Goal: Task Accomplishment & Management: Use online tool/utility

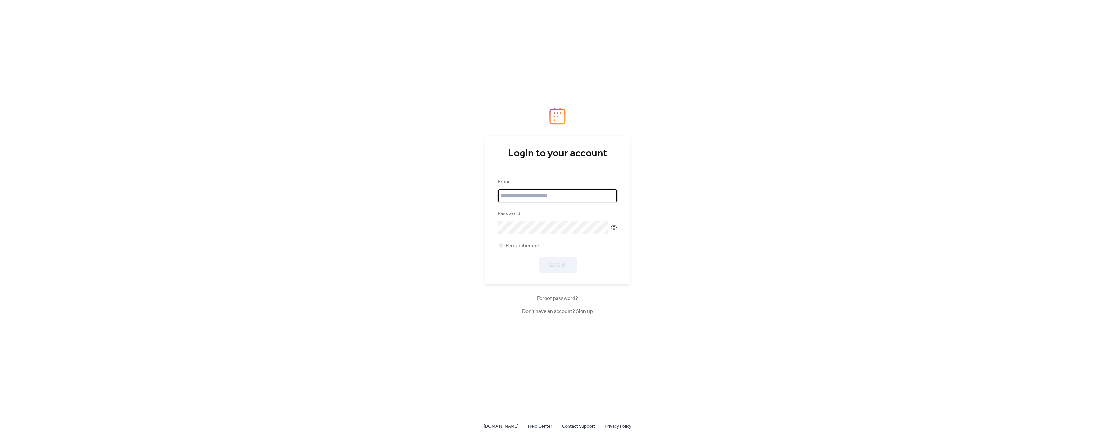
click at [543, 197] on input "email" at bounding box center [557, 195] width 119 height 13
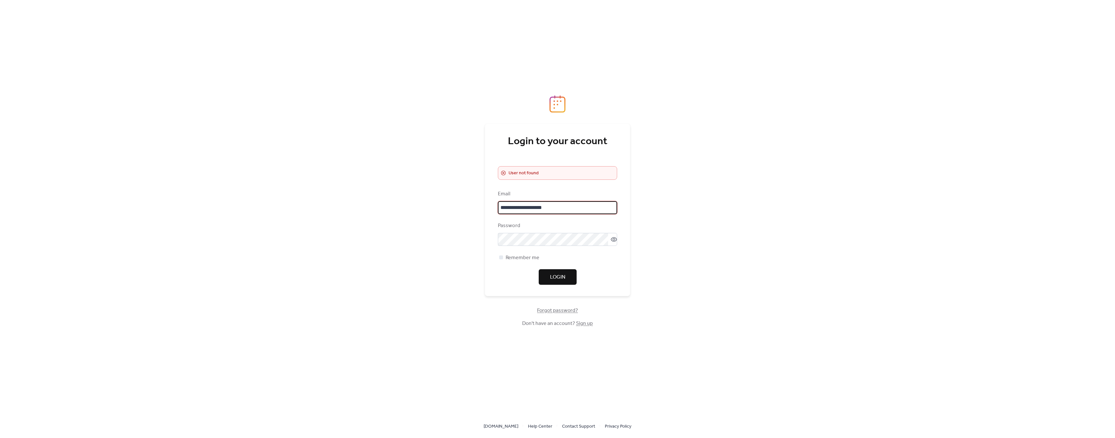
drag, startPoint x: 562, startPoint y: 207, endPoint x: 459, endPoint y: 197, distance: 103.5
click at [459, 197] on div "**********" at bounding box center [557, 219] width 1115 height 438
type input "**********"
click at [430, 227] on div "**********" at bounding box center [557, 219] width 1115 height 438
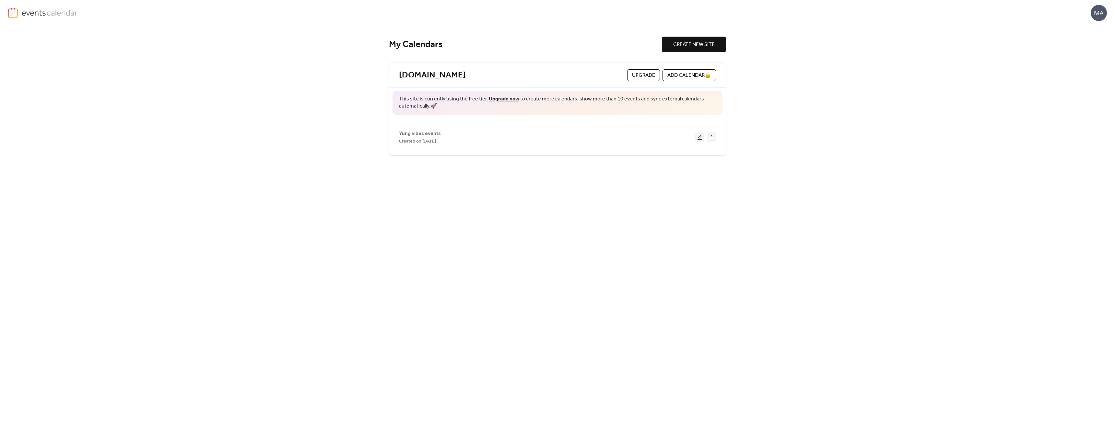
click at [649, 78] on span "Upgrade" at bounding box center [643, 76] width 23 height 8
click at [423, 133] on span "Yung vibes events" at bounding box center [420, 134] width 42 height 8
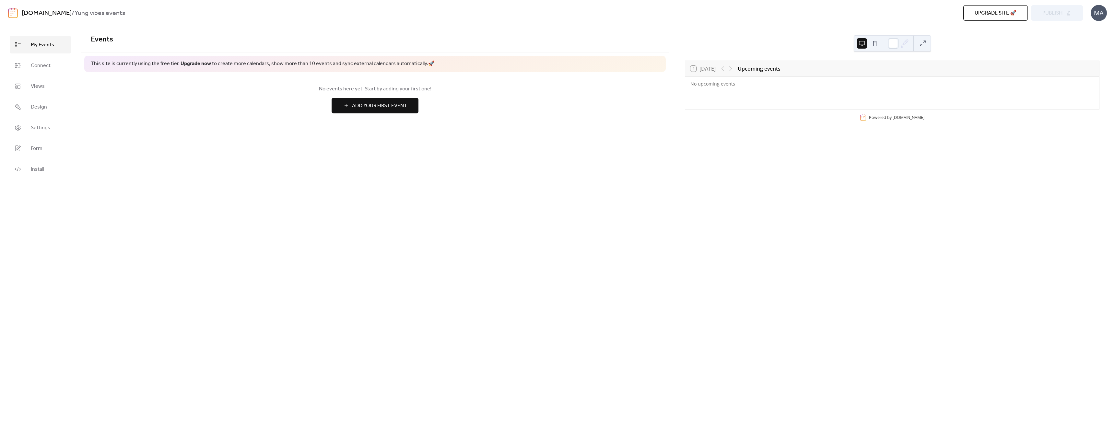
click at [362, 112] on button "Add Your First Event" at bounding box center [374, 106] width 87 height 16
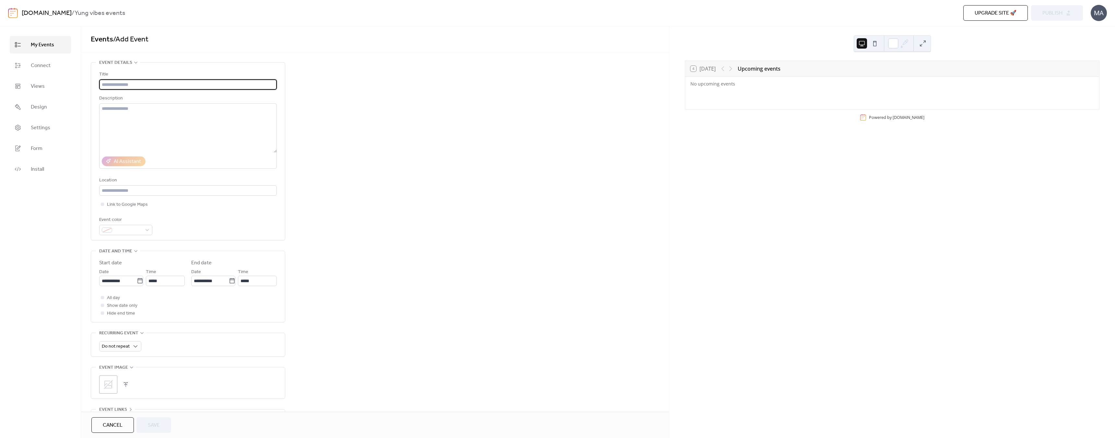
scroll to position [68, 0]
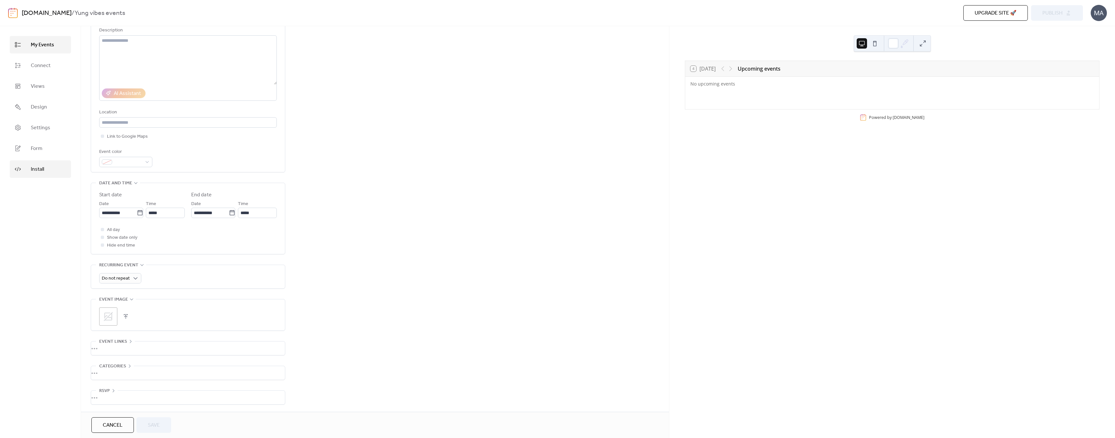
click at [51, 172] on link "Install" at bounding box center [40, 168] width 61 height 17
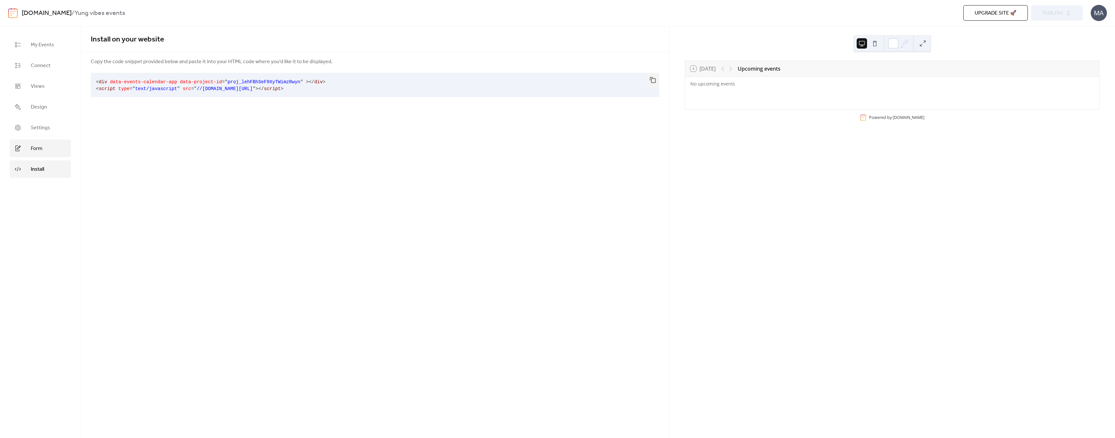
click at [47, 150] on link "Form" at bounding box center [40, 148] width 61 height 17
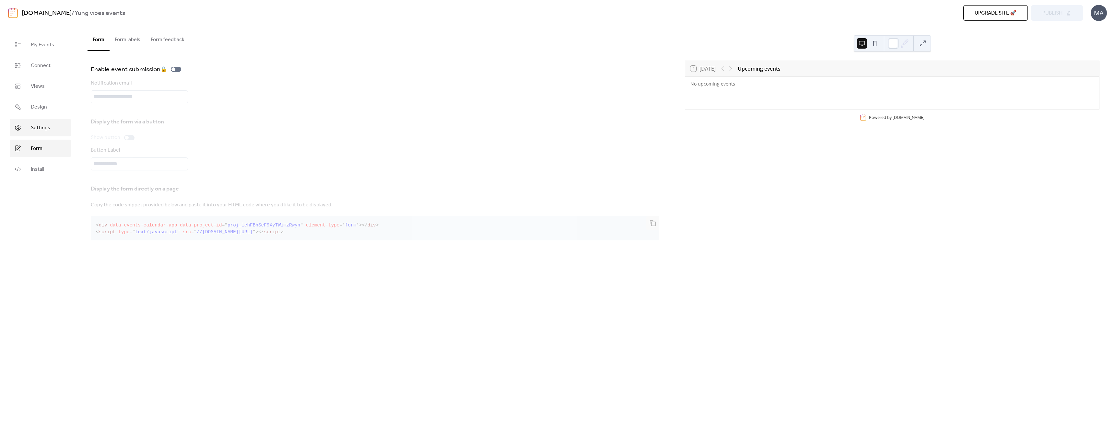
click at [46, 133] on link "Settings" at bounding box center [40, 127] width 61 height 17
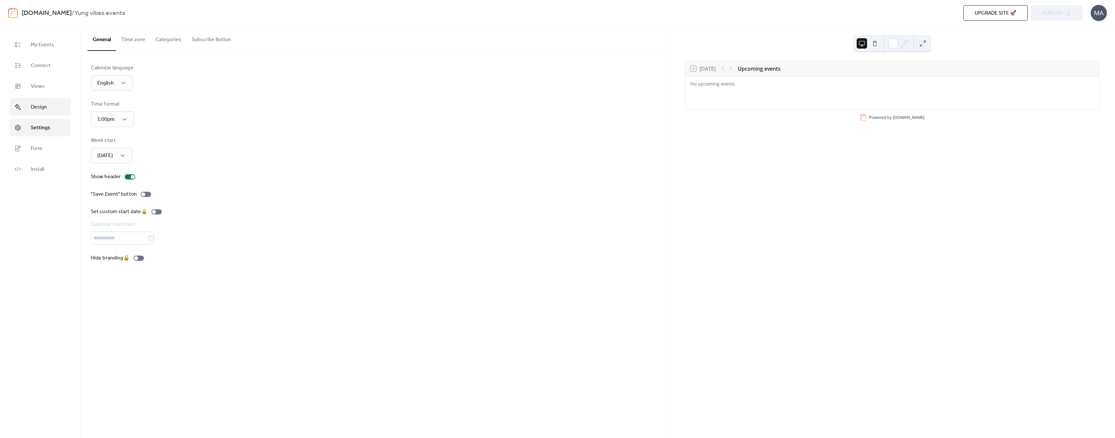
click at [45, 112] on link "Design" at bounding box center [40, 106] width 61 height 17
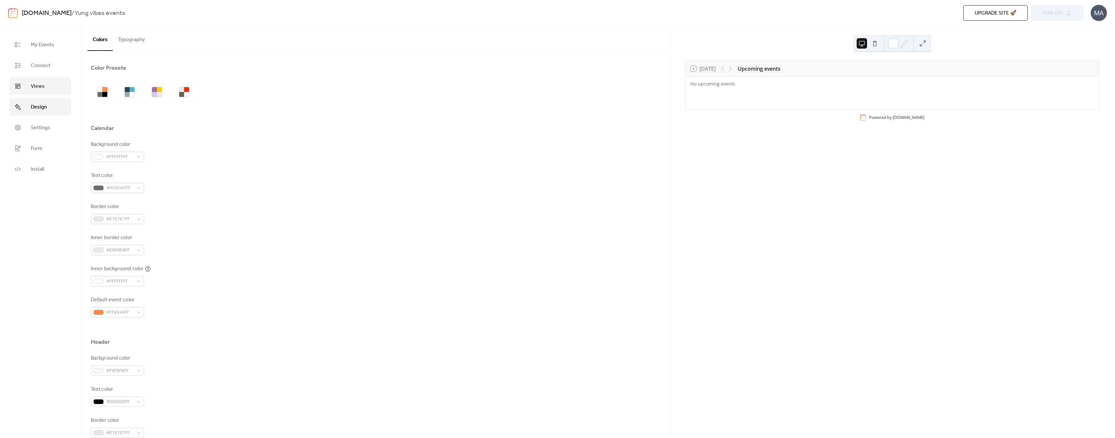
click at [40, 79] on link "Views" at bounding box center [40, 85] width 61 height 17
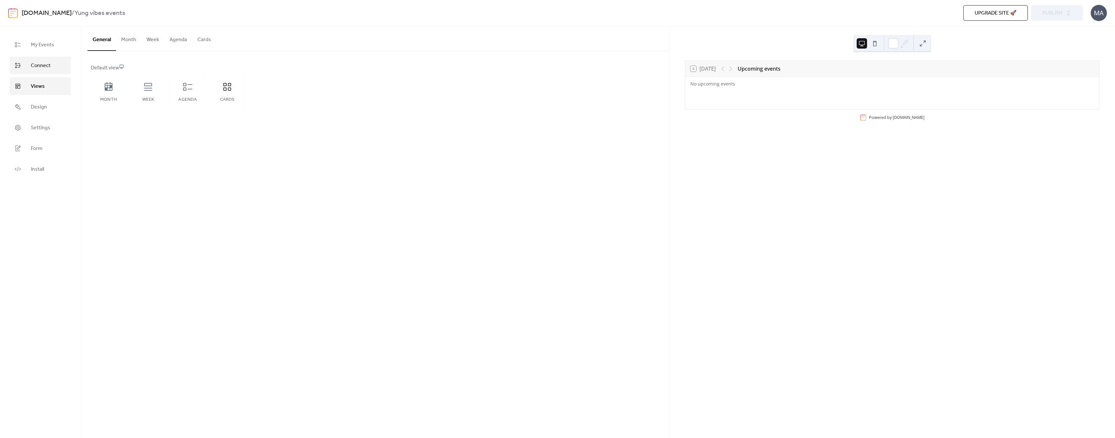
click at [39, 64] on span "Connect" at bounding box center [41, 66] width 20 height 8
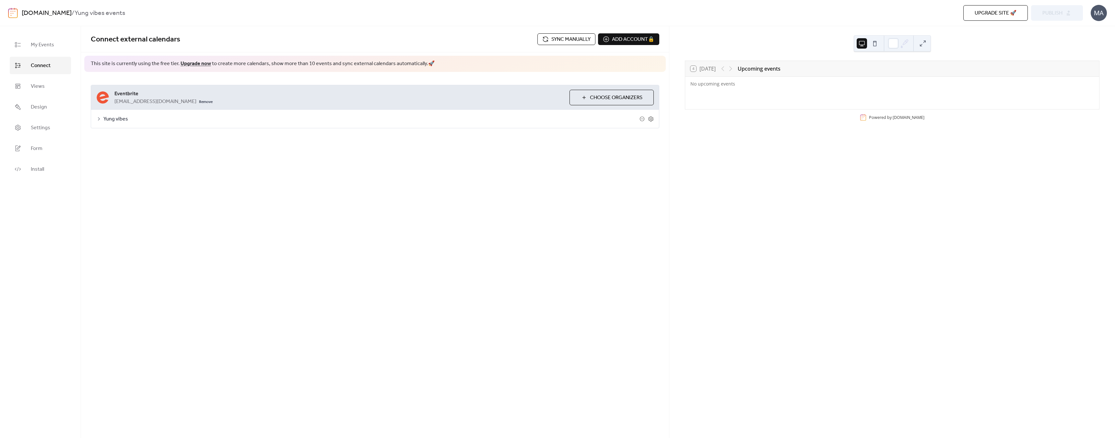
click at [97, 119] on icon at bounding box center [98, 118] width 5 height 5
click at [147, 158] on div at bounding box center [145, 156] width 10 height 5
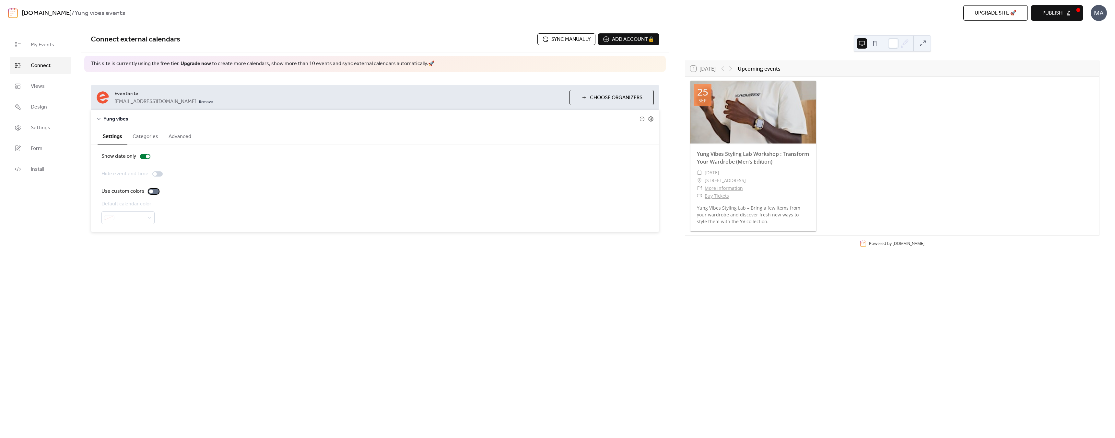
click at [153, 192] on div at bounding box center [153, 191] width 10 height 5
click at [151, 191] on div at bounding box center [153, 191] width 10 height 5
click at [143, 136] on button "Categories" at bounding box center [145, 136] width 36 height 16
click at [172, 137] on button "Advanced" at bounding box center [179, 136] width 33 height 16
click at [1057, 17] on span "Publish" at bounding box center [1052, 13] width 20 height 8
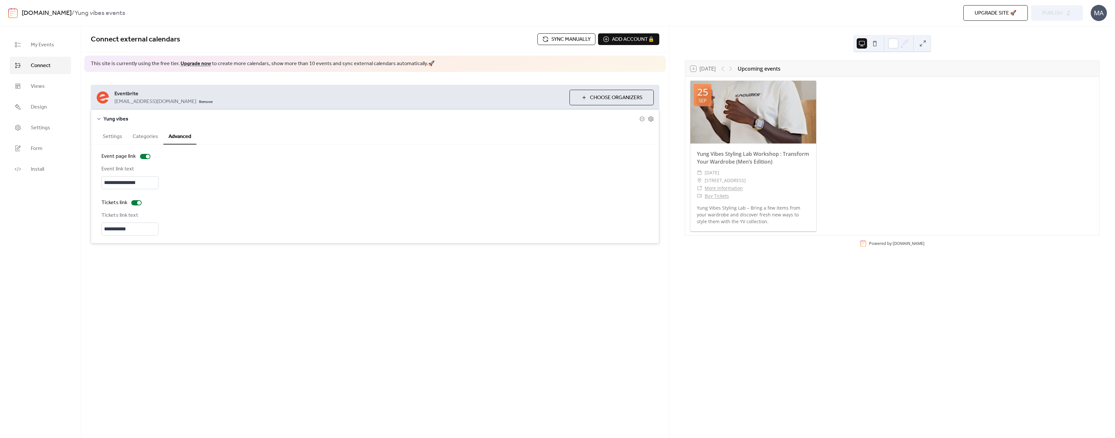
click at [562, 42] on span "Sync manually" at bounding box center [570, 40] width 39 height 8
click at [1096, 15] on div "MA" at bounding box center [1098, 13] width 16 height 16
click at [1058, 19] on button "Publish" at bounding box center [1057, 13] width 52 height 16
click at [990, 17] on span "Upgrade site 🚀" at bounding box center [995, 13] width 42 height 8
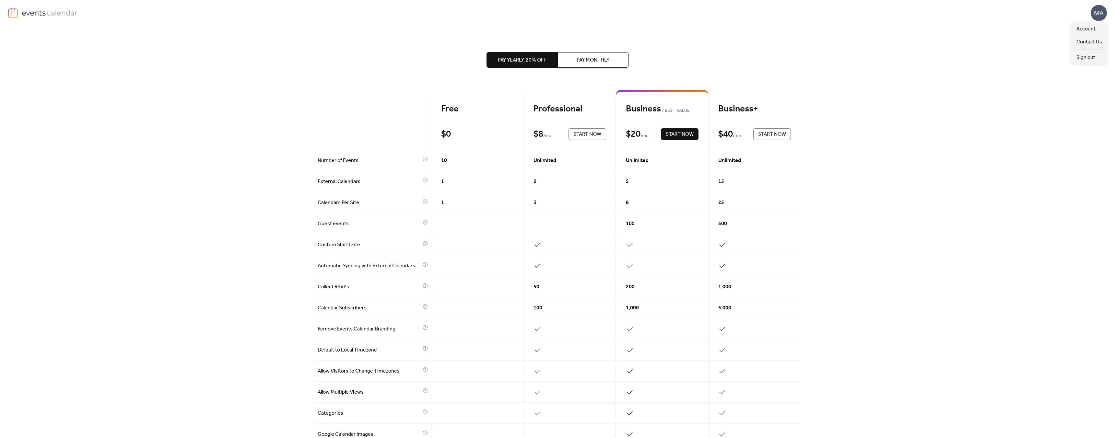
click at [1099, 17] on div "MA" at bounding box center [1098, 13] width 16 height 16
click at [1085, 61] on span "Sign out" at bounding box center [1085, 58] width 19 height 8
